Goal: Communication & Community: Answer question/provide support

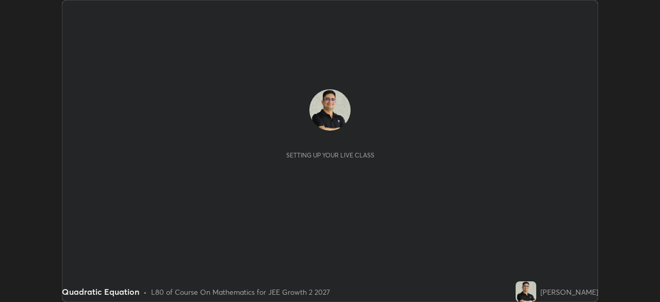
scroll to position [302, 659]
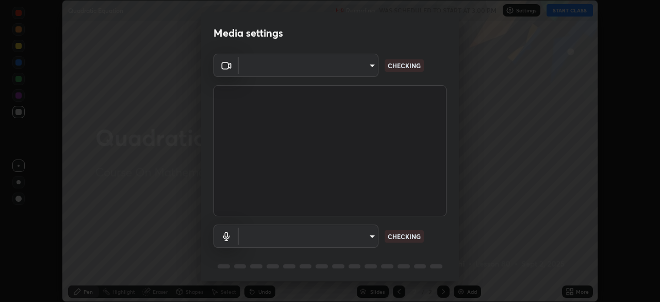
type input "ffb915138f5094fbba49c7dcbdc0b3377f3315ea980a35094b33733fc21d282d"
type input "communications"
click at [369, 240] on body "Erase all Quadratic Equation Recording WAS SCHEDULED TO START AT 3:00 PM Settin…" at bounding box center [330, 151] width 660 height 302
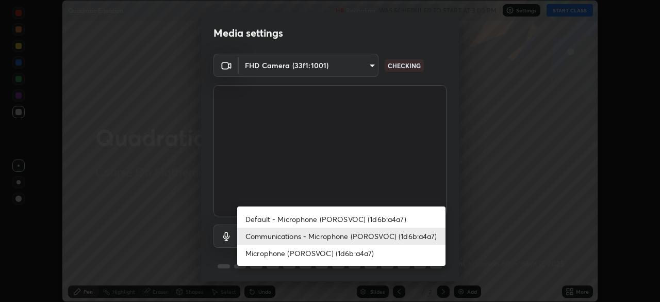
click at [413, 241] on li "Communications - Microphone (POROSVOC) (1d6b:a4a7)" at bounding box center [341, 235] width 208 height 17
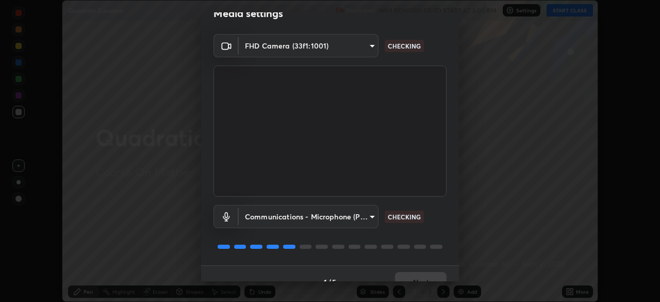
scroll to position [37, 0]
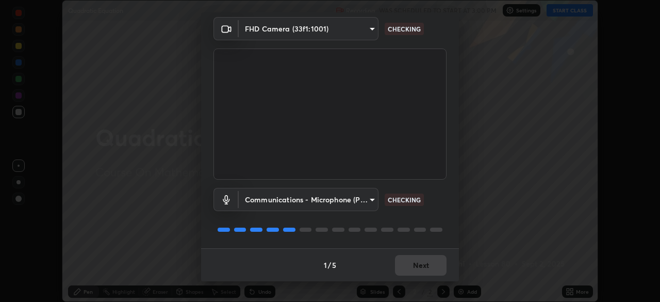
click at [435, 223] on div "Communications - Microphone (POROSVOC) (1d6b:a4a7) communications CHECKING" at bounding box center [329, 213] width 233 height 69
click at [440, 226] on div at bounding box center [329, 229] width 233 height 12
click at [438, 222] on div "Communications - Microphone (POROSVOC) (1d6b:a4a7) communications CHECKING" at bounding box center [329, 213] width 233 height 69
click at [438, 221] on div "Communications - Microphone (POROSVOC) (1d6b:a4a7) communications CHECKING" at bounding box center [329, 213] width 233 height 69
click at [436, 221] on div "Communications - Microphone (POROSVOC) (1d6b:a4a7) communications CHECKING" at bounding box center [329, 213] width 233 height 69
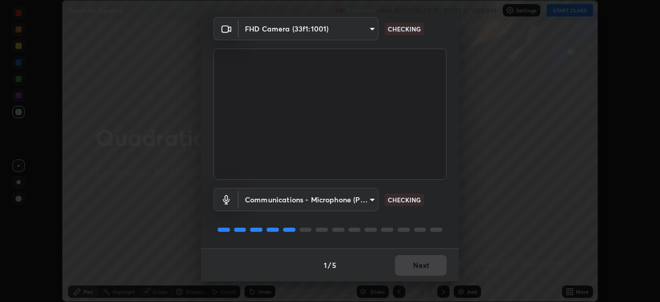
click at [430, 220] on div "Communications - Microphone (POROSVOC) (1d6b:a4a7) communications CHECKING" at bounding box center [329, 213] width 233 height 69
click at [432, 222] on div "Communications - Microphone (POROSVOC) (1d6b:a4a7) communications CHECKING" at bounding box center [329, 213] width 233 height 69
click at [431, 220] on div "Communications - Microphone (POROSVOC) (1d6b:a4a7) communications CHECKING" at bounding box center [329, 213] width 233 height 69
click at [430, 221] on div "Communications - Microphone (POROSVOC) (1d6b:a4a7) communications CHECKING" at bounding box center [329, 213] width 233 height 69
click at [430, 224] on div at bounding box center [329, 229] width 233 height 12
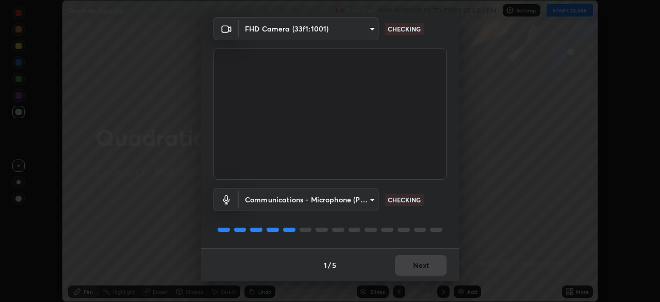
click at [427, 223] on div at bounding box center [329, 229] width 233 height 12
click at [425, 222] on div "Communications - Microphone (POROSVOC) (1d6b:a4a7) communications CHECKING" at bounding box center [329, 213] width 233 height 69
click at [418, 222] on div "Communications - Microphone (POROSVOC) (1d6b:a4a7) communications CHECKING" at bounding box center [329, 213] width 233 height 69
click at [420, 224] on div at bounding box center [329, 229] width 233 height 12
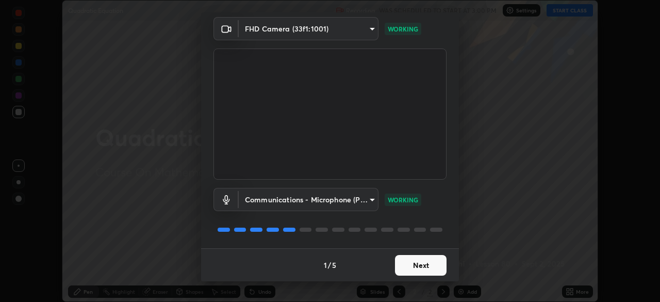
click at [426, 215] on div "Communications - Microphone (POROSVOC) (1d6b:a4a7) communications WORKING" at bounding box center [329, 213] width 233 height 69
click at [423, 264] on button "Next" at bounding box center [421, 265] width 52 height 21
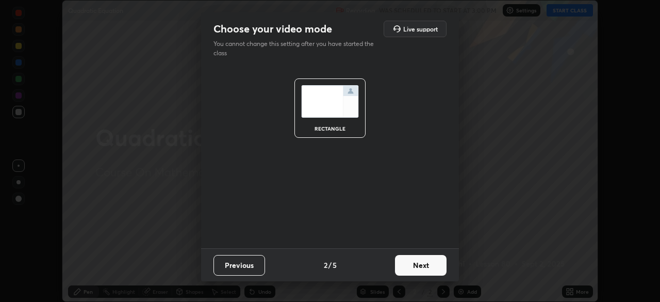
scroll to position [0, 0]
click at [423, 264] on button "Next" at bounding box center [421, 265] width 52 height 21
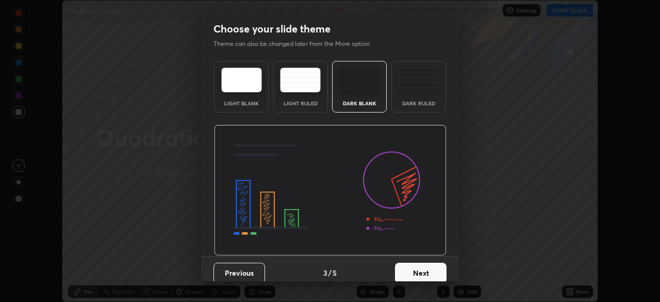
click at [422, 264] on button "Next" at bounding box center [421, 272] width 52 height 21
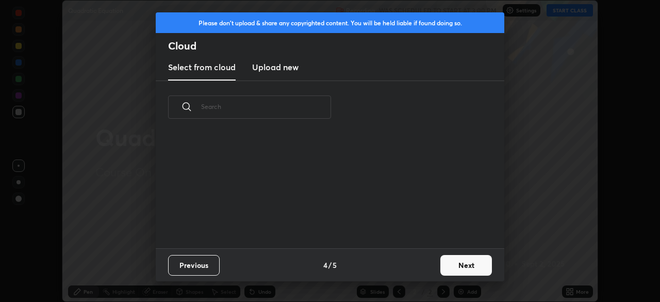
click at [456, 264] on button "Next" at bounding box center [466, 265] width 52 height 21
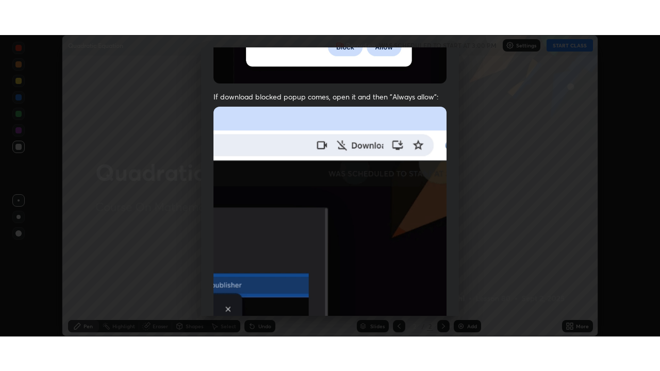
scroll to position [247, 0]
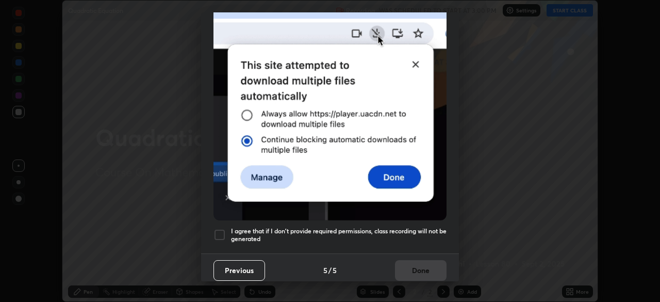
click at [217, 228] on div at bounding box center [219, 234] width 12 height 12
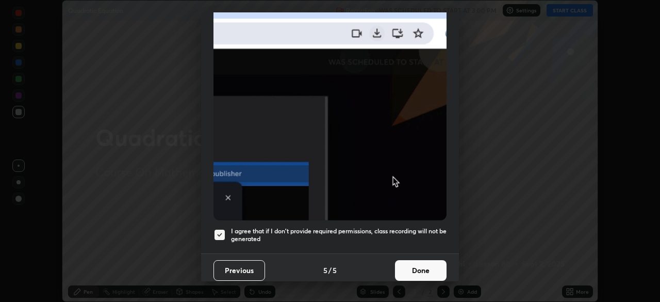
click at [405, 263] on button "Done" at bounding box center [421, 270] width 52 height 21
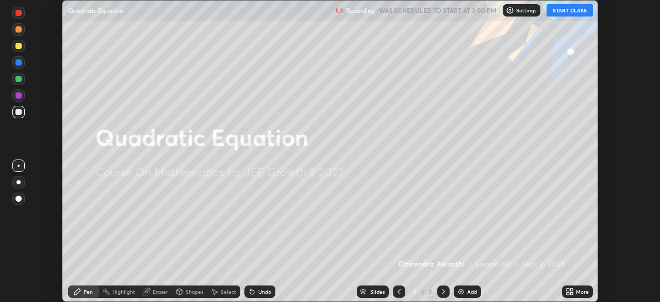
click at [563, 10] on button "START CLASS" at bounding box center [569, 10] width 46 height 12
click at [567, 293] on icon at bounding box center [567, 293] width 3 height 3
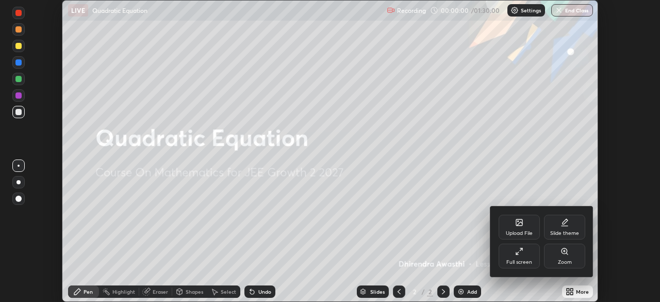
click at [524, 254] on div "Full screen" at bounding box center [518, 255] width 41 height 25
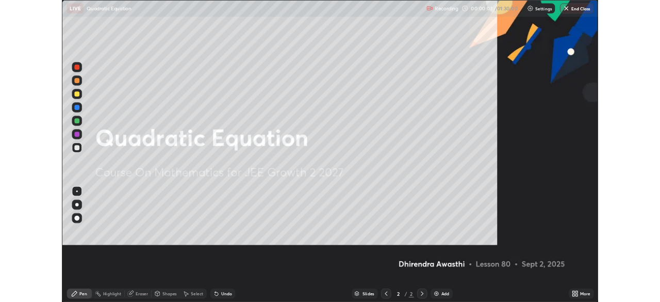
scroll to position [371, 660]
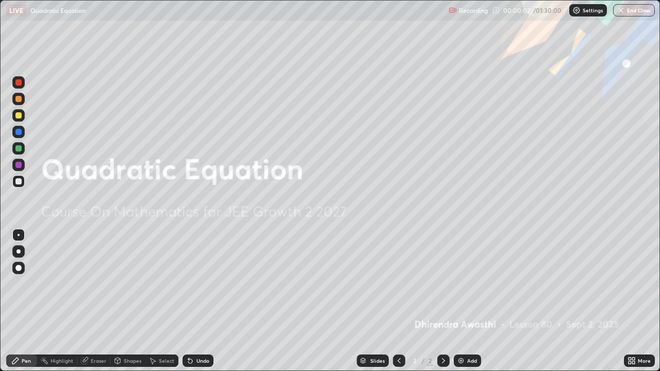
click at [628, 301] on icon at bounding box center [629, 359] width 3 height 3
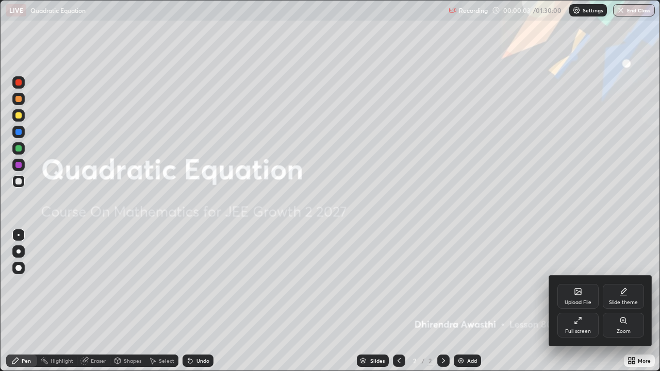
click at [583, 301] on div "Full screen" at bounding box center [578, 331] width 26 height 5
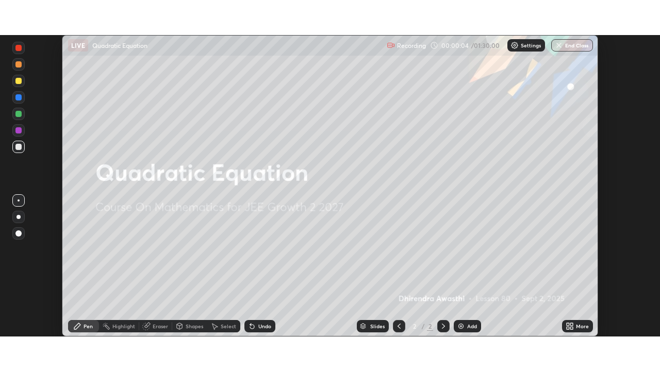
scroll to position [51237, 50879]
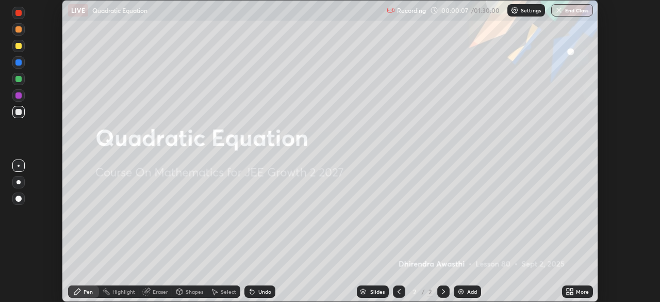
click at [569, 291] on icon at bounding box center [569, 291] width 8 height 8
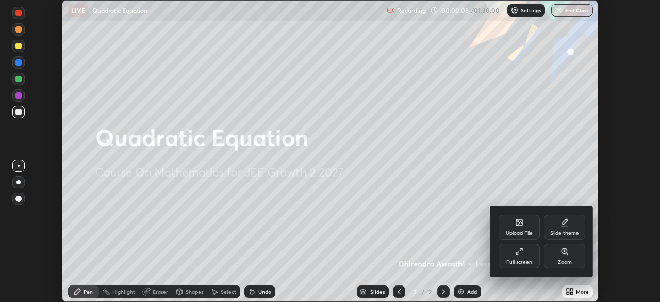
click at [526, 257] on div "Full screen" at bounding box center [518, 255] width 41 height 25
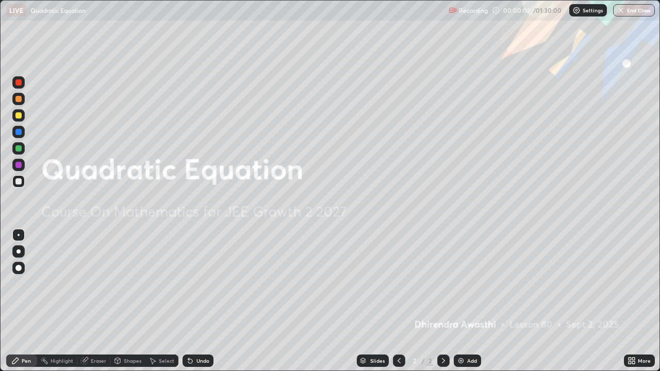
scroll to position [371, 660]
click at [459, 301] on img at bounding box center [461, 361] width 8 height 8
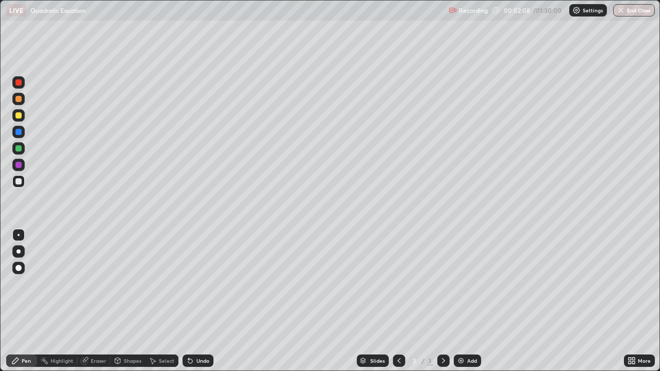
click at [23, 186] on div at bounding box center [18, 181] width 12 height 12
click at [19, 182] on div at bounding box center [18, 181] width 6 height 6
click at [97, 301] on div "Eraser" at bounding box center [98, 360] width 15 height 5
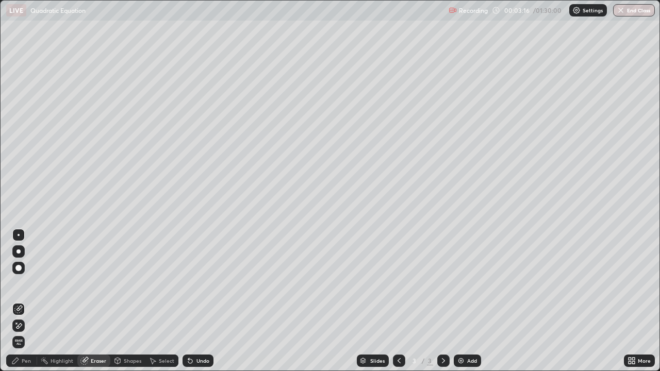
click at [25, 301] on div "Pen" at bounding box center [26, 360] width 9 height 5
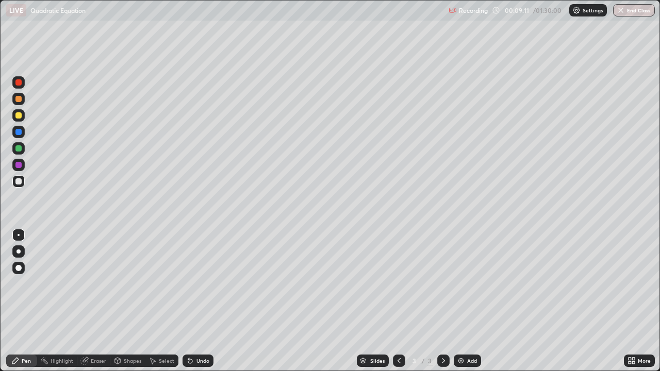
click at [101, 301] on div "Eraser" at bounding box center [98, 360] width 15 height 5
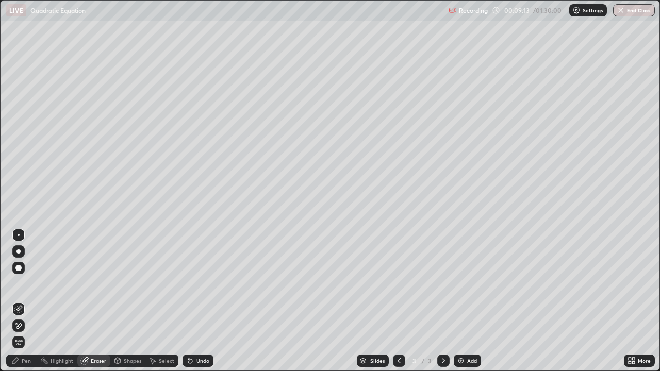
click at [29, 301] on div "Pen" at bounding box center [26, 360] width 9 height 5
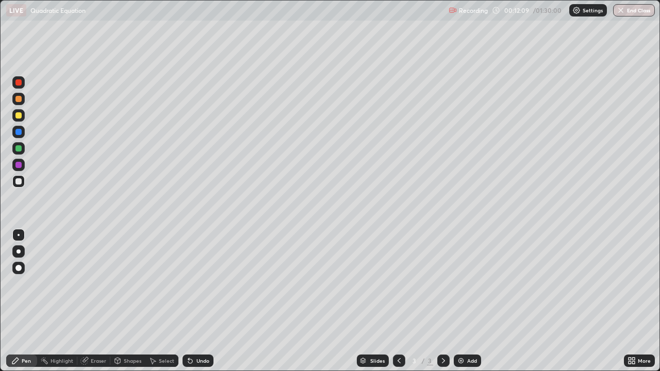
click at [464, 301] on div "Add" at bounding box center [467, 361] width 27 height 12
click at [18, 149] on div at bounding box center [18, 148] width 6 height 6
click at [19, 181] on div at bounding box center [18, 181] width 6 height 6
click at [14, 182] on div at bounding box center [18, 181] width 12 height 12
click at [194, 301] on div "Undo" at bounding box center [197, 361] width 31 height 12
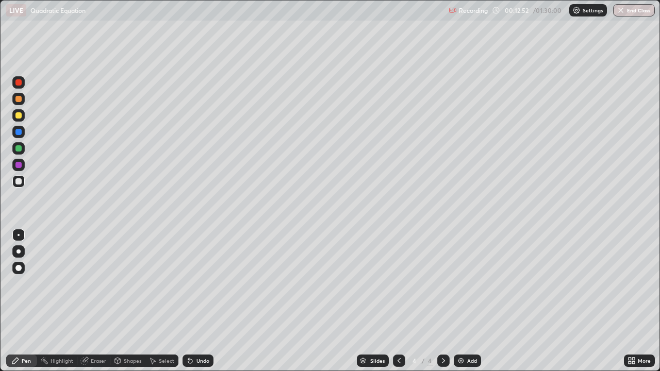
click at [19, 133] on div at bounding box center [18, 132] width 6 height 6
click at [20, 183] on div at bounding box center [18, 181] width 6 height 6
click at [101, 301] on div "Eraser" at bounding box center [98, 360] width 15 height 5
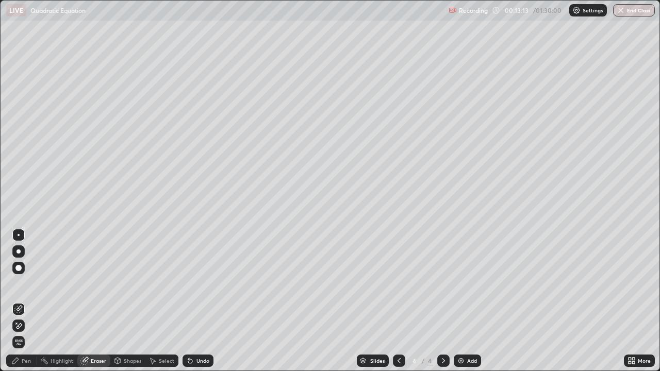
click at [32, 301] on div "Pen" at bounding box center [21, 361] width 31 height 12
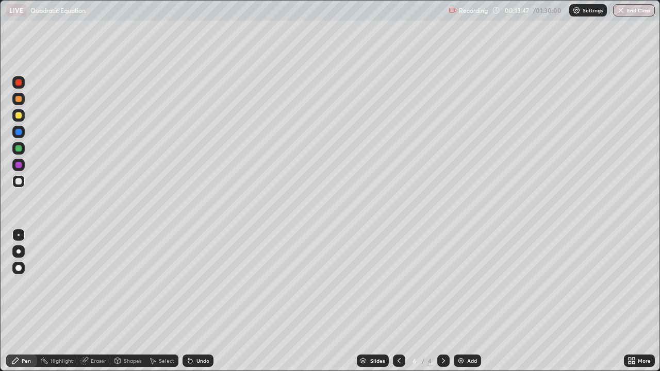
click at [395, 301] on icon at bounding box center [399, 361] width 8 height 8
click at [442, 301] on icon at bounding box center [443, 361] width 8 height 8
click at [198, 301] on div "Undo" at bounding box center [202, 360] width 13 height 5
click at [202, 301] on div "Undo" at bounding box center [197, 361] width 31 height 12
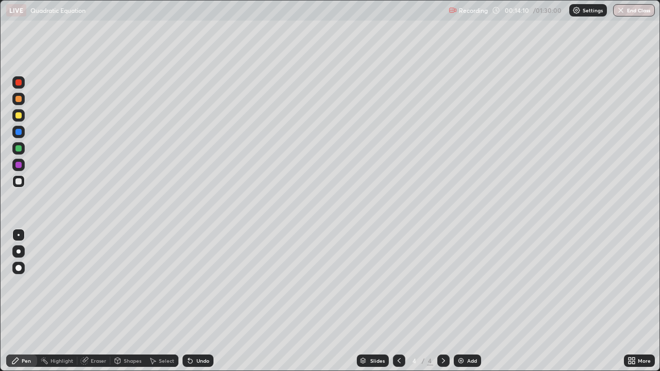
click at [204, 301] on div "Undo" at bounding box center [197, 361] width 31 height 12
click at [207, 301] on div "Undo" at bounding box center [197, 361] width 31 height 12
click at [210, 301] on div "Undo" at bounding box center [197, 361] width 31 height 12
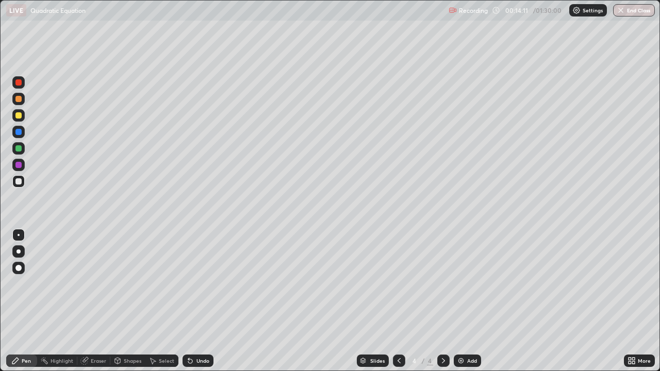
click at [211, 301] on div "Undo" at bounding box center [197, 361] width 31 height 12
click at [210, 301] on div "Undo" at bounding box center [197, 361] width 31 height 12
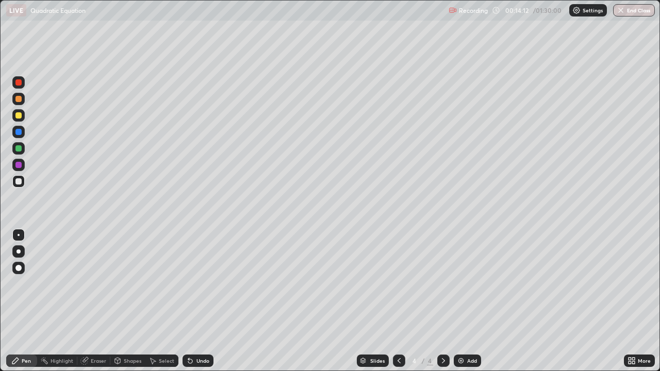
click at [210, 301] on div "Undo" at bounding box center [197, 361] width 31 height 12
click at [211, 301] on div "Undo" at bounding box center [197, 361] width 31 height 12
click at [204, 301] on div "Undo" at bounding box center [202, 360] width 13 height 5
click at [207, 301] on div "Undo" at bounding box center [202, 360] width 13 height 5
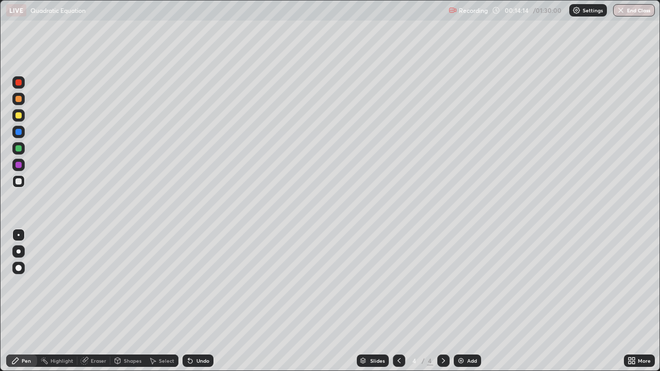
click at [206, 301] on div "Undo" at bounding box center [202, 360] width 13 height 5
click at [200, 301] on div "Undo" at bounding box center [197, 361] width 31 height 12
click at [199, 301] on div "Undo" at bounding box center [197, 361] width 31 height 12
click at [195, 301] on div "Undo" at bounding box center [197, 361] width 31 height 12
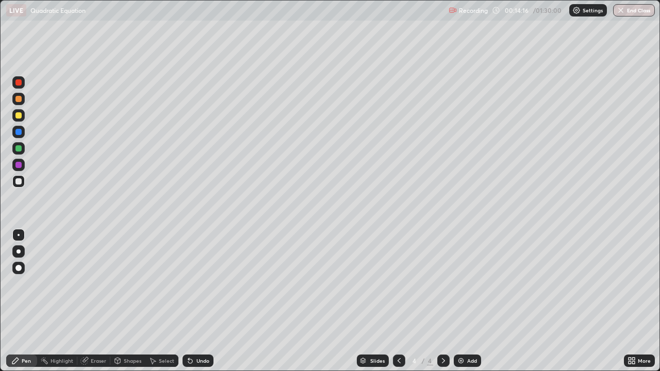
click at [195, 301] on div "Undo" at bounding box center [197, 361] width 31 height 12
click at [196, 301] on div "Undo" at bounding box center [197, 361] width 31 height 12
click at [198, 301] on div "Undo" at bounding box center [197, 361] width 31 height 12
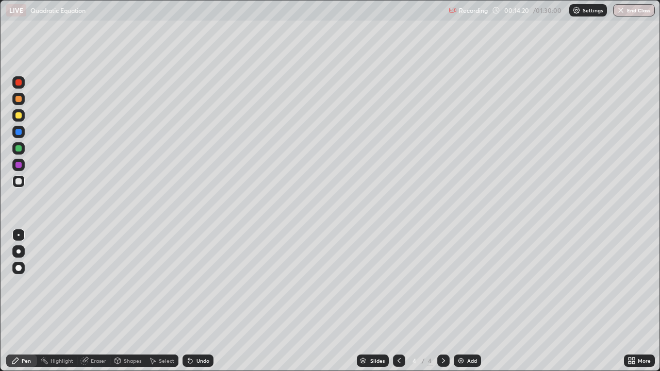
click at [197, 301] on div "Undo" at bounding box center [197, 361] width 31 height 12
click at [193, 301] on div "Undo" at bounding box center [197, 361] width 31 height 12
click at [195, 301] on div "Undo" at bounding box center [197, 361] width 31 height 12
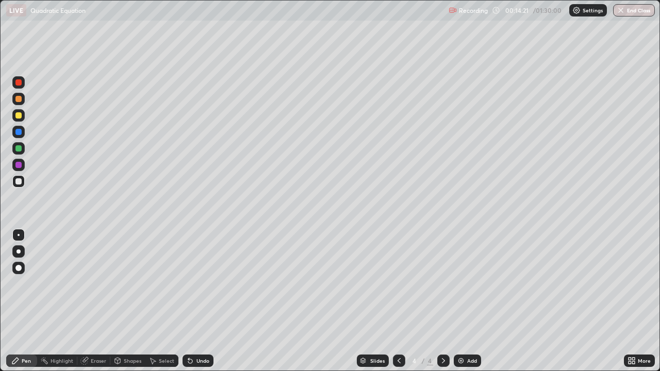
click at [194, 301] on div "Undo" at bounding box center [197, 361] width 31 height 12
click at [192, 301] on icon at bounding box center [190, 361] width 8 height 8
click at [191, 301] on div "Undo" at bounding box center [197, 361] width 31 height 12
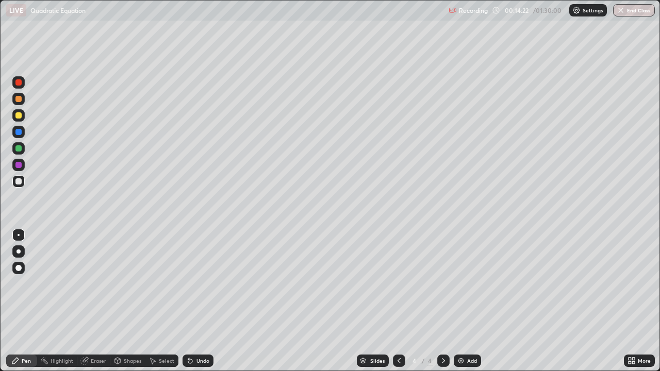
click at [191, 301] on div "Undo" at bounding box center [197, 361] width 31 height 12
click at [188, 301] on icon at bounding box center [188, 358] width 1 height 1
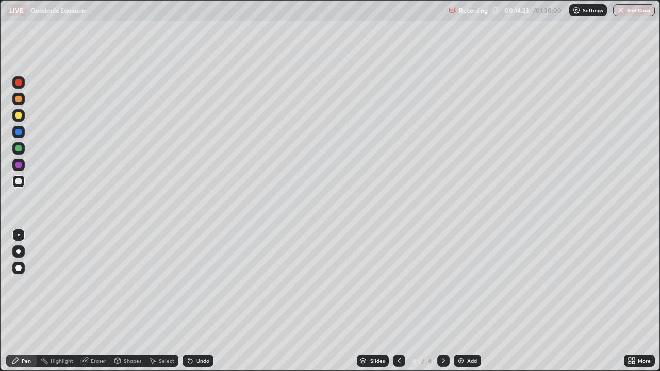
click at [188, 301] on icon at bounding box center [190, 361] width 8 height 8
click at [19, 132] on div at bounding box center [18, 132] width 6 height 6
click at [23, 183] on div at bounding box center [18, 181] width 12 height 12
click at [20, 150] on div at bounding box center [18, 148] width 6 height 6
click at [208, 301] on div "Undo" at bounding box center [197, 361] width 31 height 12
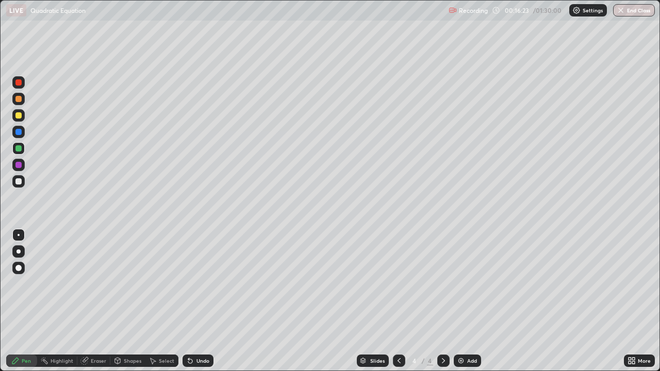
click at [207, 301] on div "Undo" at bounding box center [202, 360] width 13 height 5
click at [206, 301] on div "Undo" at bounding box center [202, 360] width 13 height 5
click at [21, 137] on div at bounding box center [18, 132] width 12 height 12
click at [20, 150] on div at bounding box center [18, 148] width 6 height 6
click at [92, 301] on div "Eraser" at bounding box center [98, 360] width 15 height 5
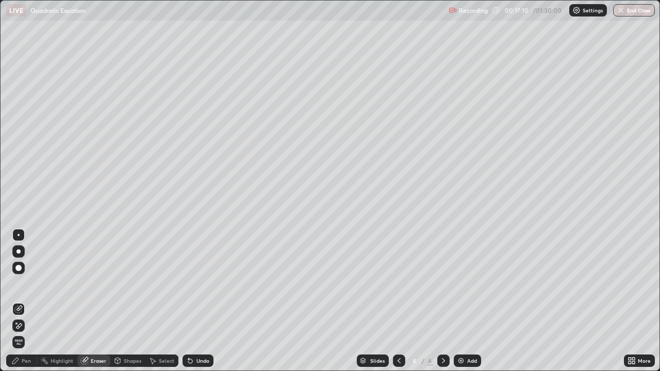
click at [21, 301] on div "Pen" at bounding box center [21, 361] width 31 height 12
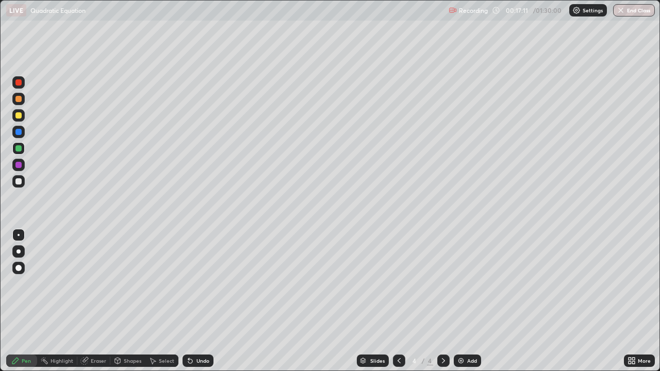
click at [26, 301] on div "Pen" at bounding box center [26, 360] width 9 height 5
click at [22, 180] on div at bounding box center [18, 181] width 12 height 12
click at [465, 301] on div "Add" at bounding box center [467, 361] width 27 height 12
click at [19, 184] on div at bounding box center [18, 181] width 6 height 6
click at [196, 301] on div "Undo" at bounding box center [202, 360] width 13 height 5
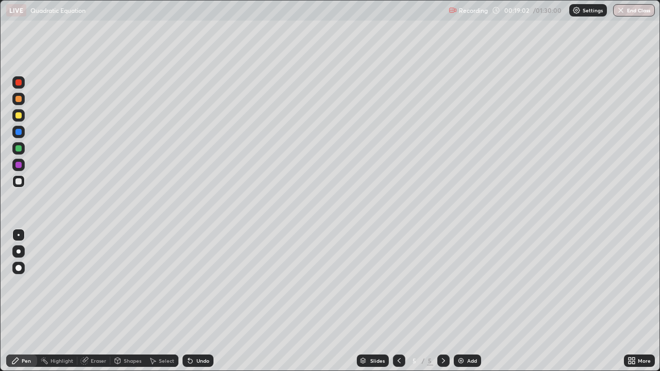
click at [198, 301] on div "Undo" at bounding box center [202, 360] width 13 height 5
click at [202, 301] on div "Undo" at bounding box center [202, 360] width 13 height 5
click at [201, 301] on div "Undo" at bounding box center [202, 360] width 13 height 5
click at [202, 301] on div "Undo" at bounding box center [202, 360] width 13 height 5
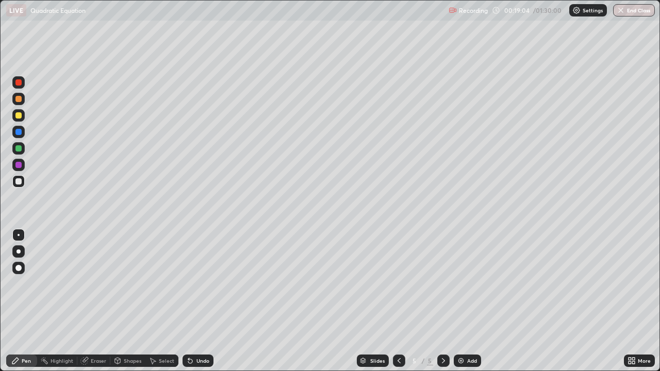
click at [18, 149] on div at bounding box center [18, 148] width 6 height 6
click at [399, 301] on div at bounding box center [399, 360] width 12 height 21
click at [398, 301] on icon at bounding box center [399, 361] width 8 height 8
click at [442, 301] on icon at bounding box center [443, 361] width 8 height 8
click at [447, 301] on div at bounding box center [443, 361] width 12 height 12
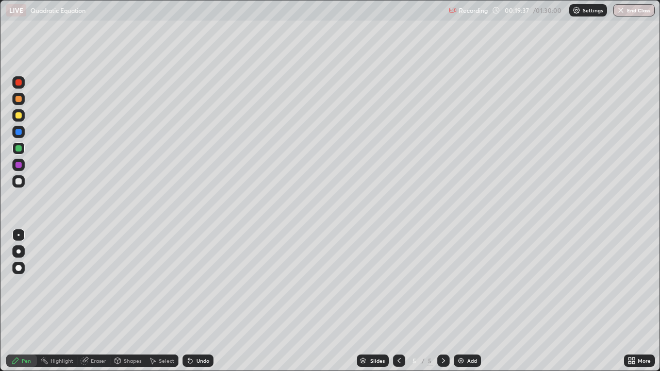
click at [16, 183] on div at bounding box center [18, 181] width 6 height 6
click at [19, 183] on div at bounding box center [18, 181] width 6 height 6
click at [21, 100] on div at bounding box center [18, 99] width 6 height 6
click at [21, 116] on div at bounding box center [18, 115] width 6 height 6
click at [20, 116] on div at bounding box center [18, 115] width 6 height 6
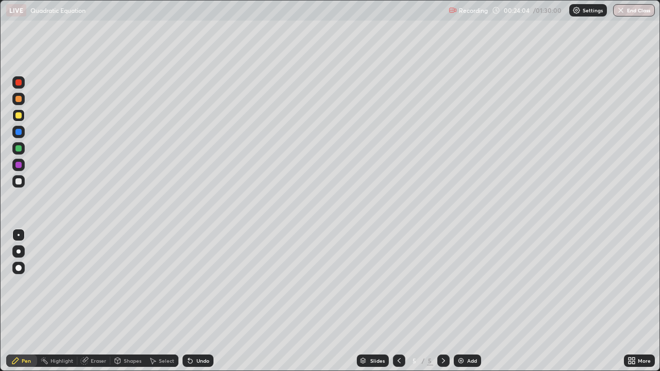
click at [204, 301] on div "Undo" at bounding box center [197, 361] width 31 height 12
click at [20, 149] on div at bounding box center [18, 148] width 6 height 6
click at [16, 163] on div at bounding box center [18, 165] width 6 height 6
click at [19, 99] on div at bounding box center [18, 99] width 6 height 6
click at [20, 182] on div at bounding box center [18, 181] width 6 height 6
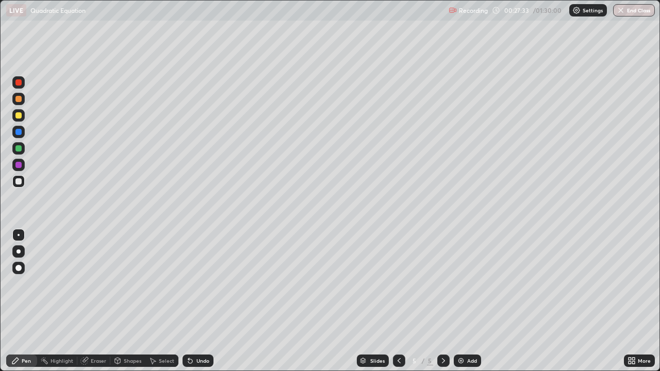
click at [18, 166] on div at bounding box center [18, 165] width 6 height 6
click at [459, 301] on img at bounding box center [461, 361] width 8 height 8
click at [19, 148] on div at bounding box center [18, 148] width 6 height 6
click at [22, 187] on div at bounding box center [18, 181] width 12 height 16
click at [20, 98] on div at bounding box center [18, 99] width 6 height 6
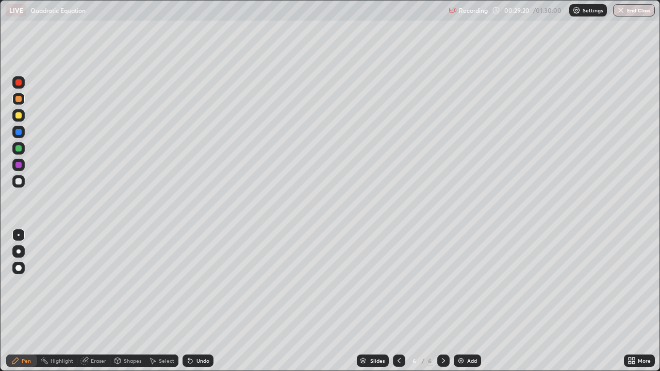
click at [18, 183] on div at bounding box center [18, 181] width 6 height 6
click at [20, 132] on div at bounding box center [18, 132] width 6 height 6
click at [19, 148] on div at bounding box center [18, 148] width 6 height 6
click at [21, 97] on div at bounding box center [18, 99] width 6 height 6
click at [19, 87] on div at bounding box center [18, 82] width 12 height 12
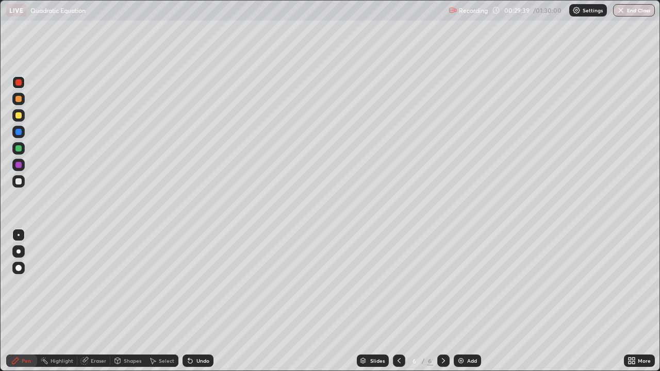
click at [20, 116] on div at bounding box center [18, 115] width 6 height 6
click at [21, 147] on div at bounding box center [18, 148] width 6 height 6
click at [17, 87] on div at bounding box center [18, 82] width 12 height 12
click at [21, 133] on div at bounding box center [18, 132] width 6 height 6
click at [20, 98] on div at bounding box center [18, 99] width 6 height 6
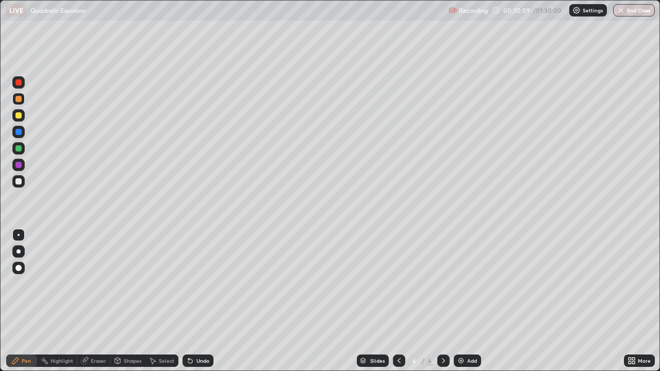
click at [19, 182] on div at bounding box center [18, 181] width 6 height 6
click at [19, 81] on div at bounding box center [18, 82] width 6 height 6
click at [20, 98] on div at bounding box center [18, 99] width 6 height 6
click at [21, 132] on div at bounding box center [18, 132] width 6 height 6
click at [19, 182] on div at bounding box center [18, 181] width 6 height 6
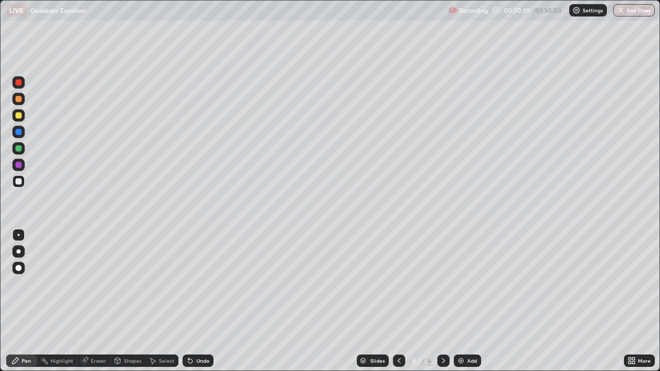
click at [21, 133] on div at bounding box center [18, 132] width 6 height 6
click at [22, 131] on div at bounding box center [18, 132] width 12 height 12
click at [19, 98] on div at bounding box center [18, 99] width 6 height 6
click at [465, 301] on div "Add" at bounding box center [467, 361] width 27 height 12
click at [18, 183] on div at bounding box center [18, 181] width 6 height 6
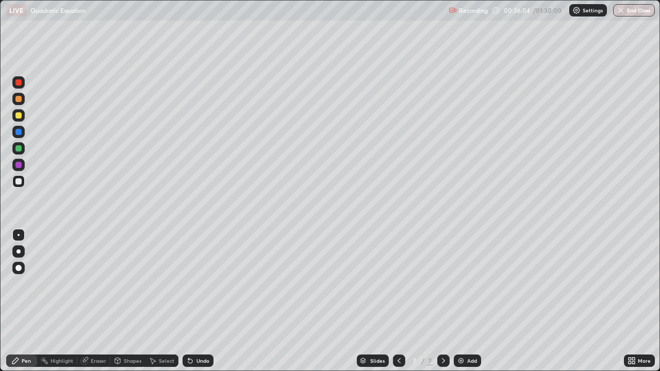
click at [193, 301] on div "Undo" at bounding box center [197, 361] width 31 height 12
click at [204, 301] on div "Undo" at bounding box center [202, 360] width 13 height 5
click at [203, 301] on div "Undo" at bounding box center [202, 360] width 13 height 5
click at [18, 169] on div at bounding box center [18, 165] width 12 height 12
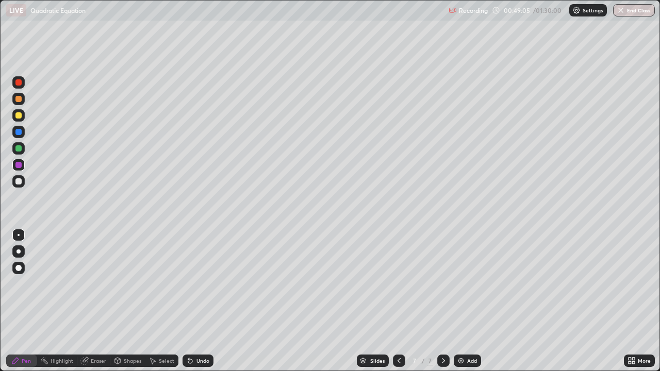
click at [196, 301] on div "Undo" at bounding box center [202, 360] width 13 height 5
click at [19, 150] on div at bounding box center [18, 148] width 6 height 6
click at [17, 99] on div at bounding box center [18, 99] width 6 height 6
click at [19, 116] on div at bounding box center [18, 115] width 6 height 6
click at [21, 167] on div at bounding box center [18, 165] width 6 height 6
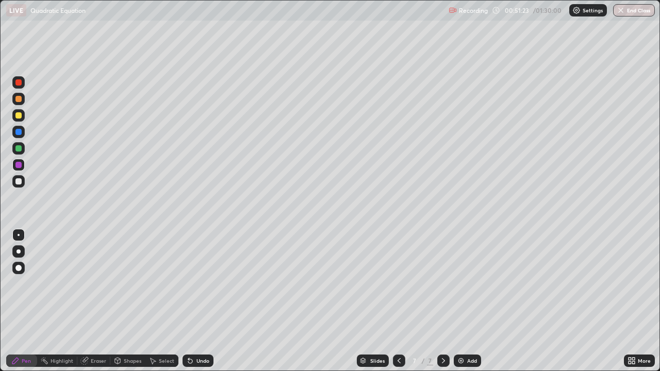
click at [20, 85] on div at bounding box center [18, 82] width 6 height 6
click at [20, 101] on div at bounding box center [18, 99] width 6 height 6
click at [18, 149] on div at bounding box center [18, 148] width 6 height 6
click at [19, 149] on div at bounding box center [18, 148] width 6 height 6
click at [19, 184] on div at bounding box center [18, 181] width 6 height 6
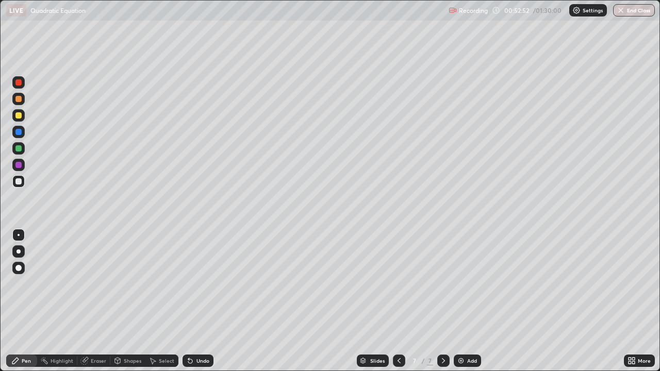
click at [21, 115] on div at bounding box center [18, 115] width 6 height 6
click at [457, 301] on img at bounding box center [461, 361] width 8 height 8
click at [19, 269] on div at bounding box center [18, 268] width 6 height 6
click at [18, 181] on div at bounding box center [18, 181] width 6 height 6
click at [94, 301] on div "Eraser" at bounding box center [98, 360] width 15 height 5
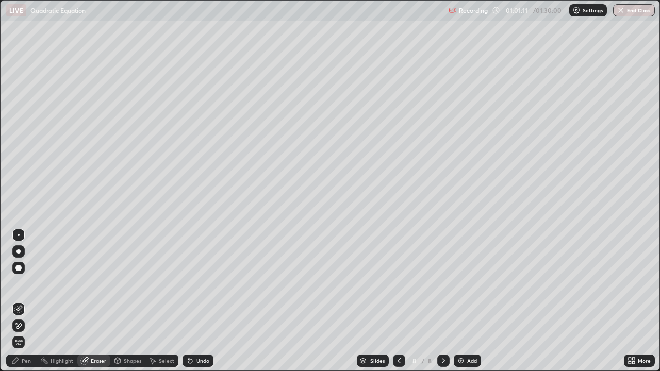
click at [22, 301] on div "Pen" at bounding box center [26, 360] width 9 height 5
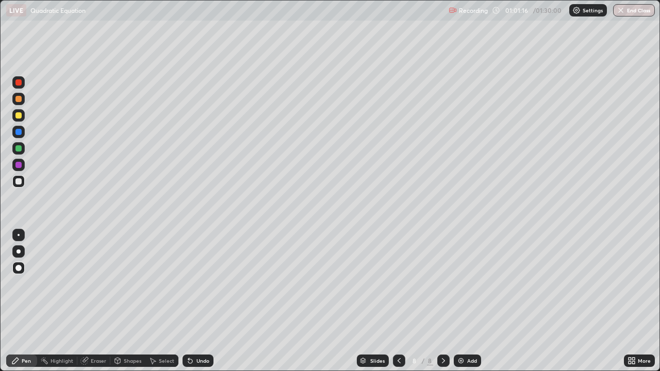
click at [92, 301] on div "Eraser" at bounding box center [98, 360] width 15 height 5
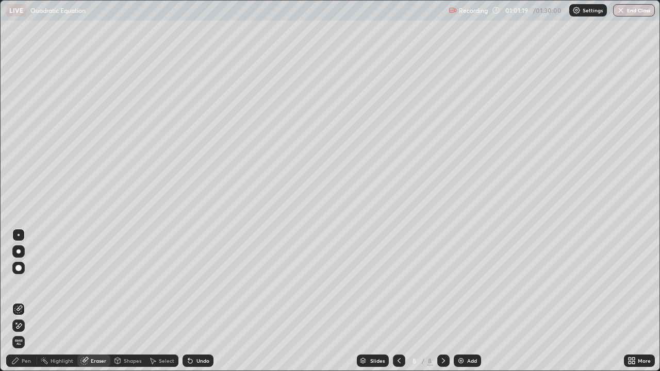
click at [19, 301] on icon at bounding box center [15, 361] width 8 height 8
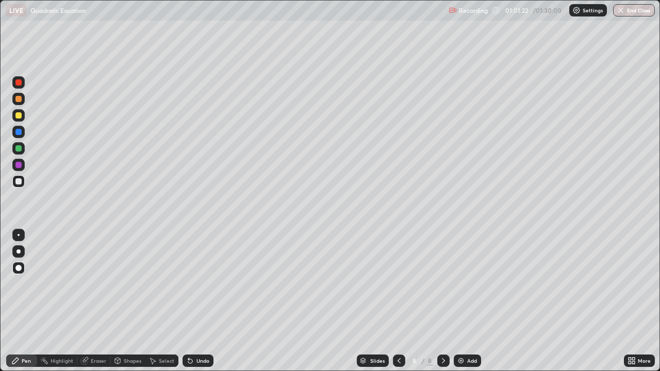
click at [16, 270] on div at bounding box center [18, 268] width 6 height 6
click at [19, 182] on div at bounding box center [18, 181] width 6 height 6
click at [21, 149] on div at bounding box center [18, 148] width 6 height 6
click at [18, 181] on div at bounding box center [18, 181] width 6 height 6
click at [194, 301] on div "Undo" at bounding box center [197, 361] width 31 height 12
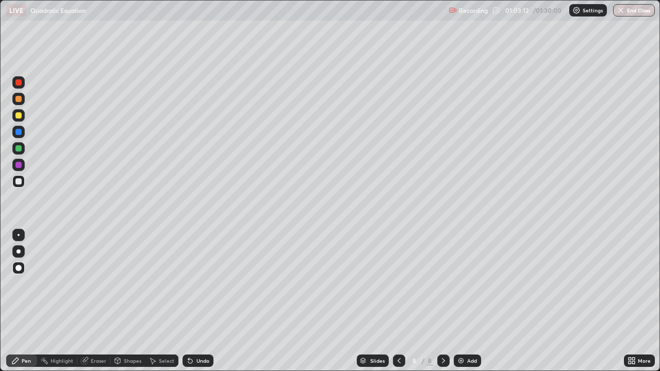
click at [22, 152] on div at bounding box center [18, 148] width 12 height 12
click at [21, 183] on div at bounding box center [18, 181] width 6 height 6
click at [19, 149] on div at bounding box center [18, 148] width 6 height 6
click at [20, 97] on div at bounding box center [18, 99] width 6 height 6
click at [19, 164] on div at bounding box center [18, 165] width 6 height 6
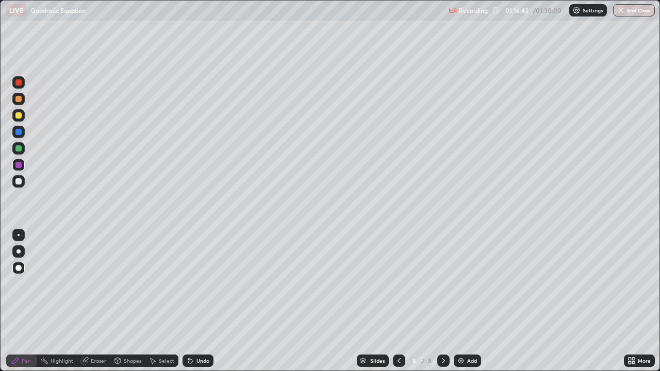
click at [20, 115] on div at bounding box center [18, 115] width 6 height 6
click at [18, 180] on div at bounding box center [18, 181] width 6 height 6
click at [19, 133] on div at bounding box center [18, 132] width 6 height 6
click at [207, 301] on div "Undo" at bounding box center [202, 360] width 13 height 5
click at [20, 183] on div at bounding box center [18, 181] width 6 height 6
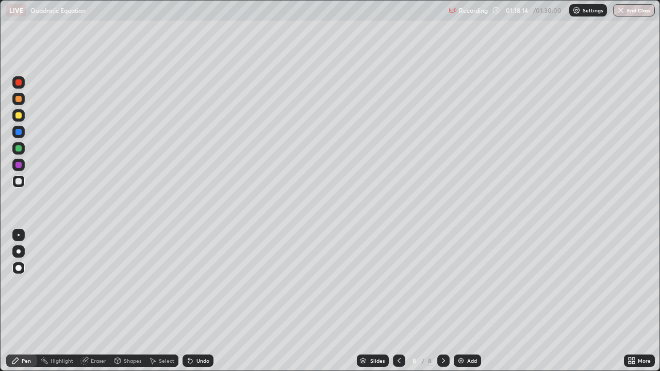
click at [19, 132] on div at bounding box center [18, 132] width 6 height 6
click at [24, 182] on div at bounding box center [18, 181] width 12 height 12
click at [199, 301] on div "Undo" at bounding box center [202, 360] width 13 height 5
click at [628, 11] on button "End Class" at bounding box center [634, 10] width 42 height 12
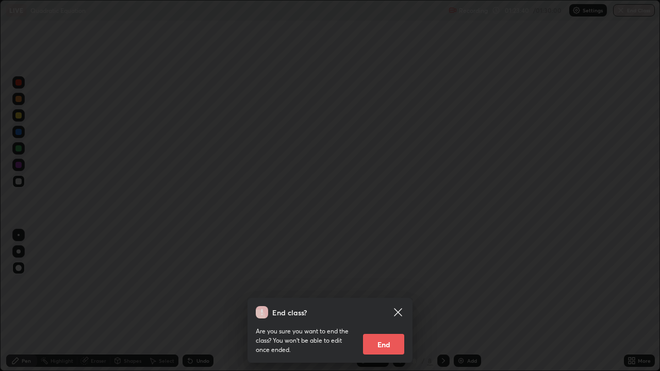
click at [384, 301] on button "End" at bounding box center [383, 344] width 41 height 21
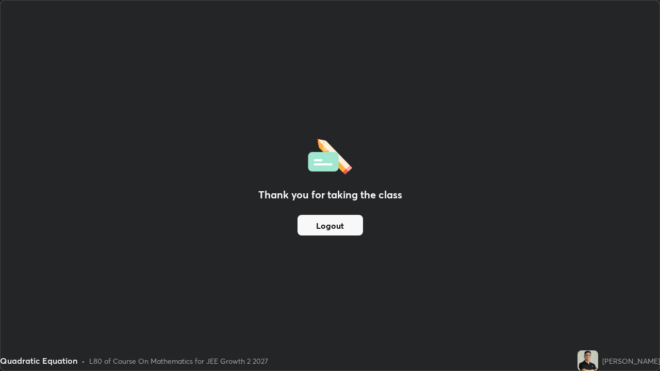
click at [347, 222] on button "Logout" at bounding box center [329, 225] width 65 height 21
